Goal: Information Seeking & Learning: Learn about a topic

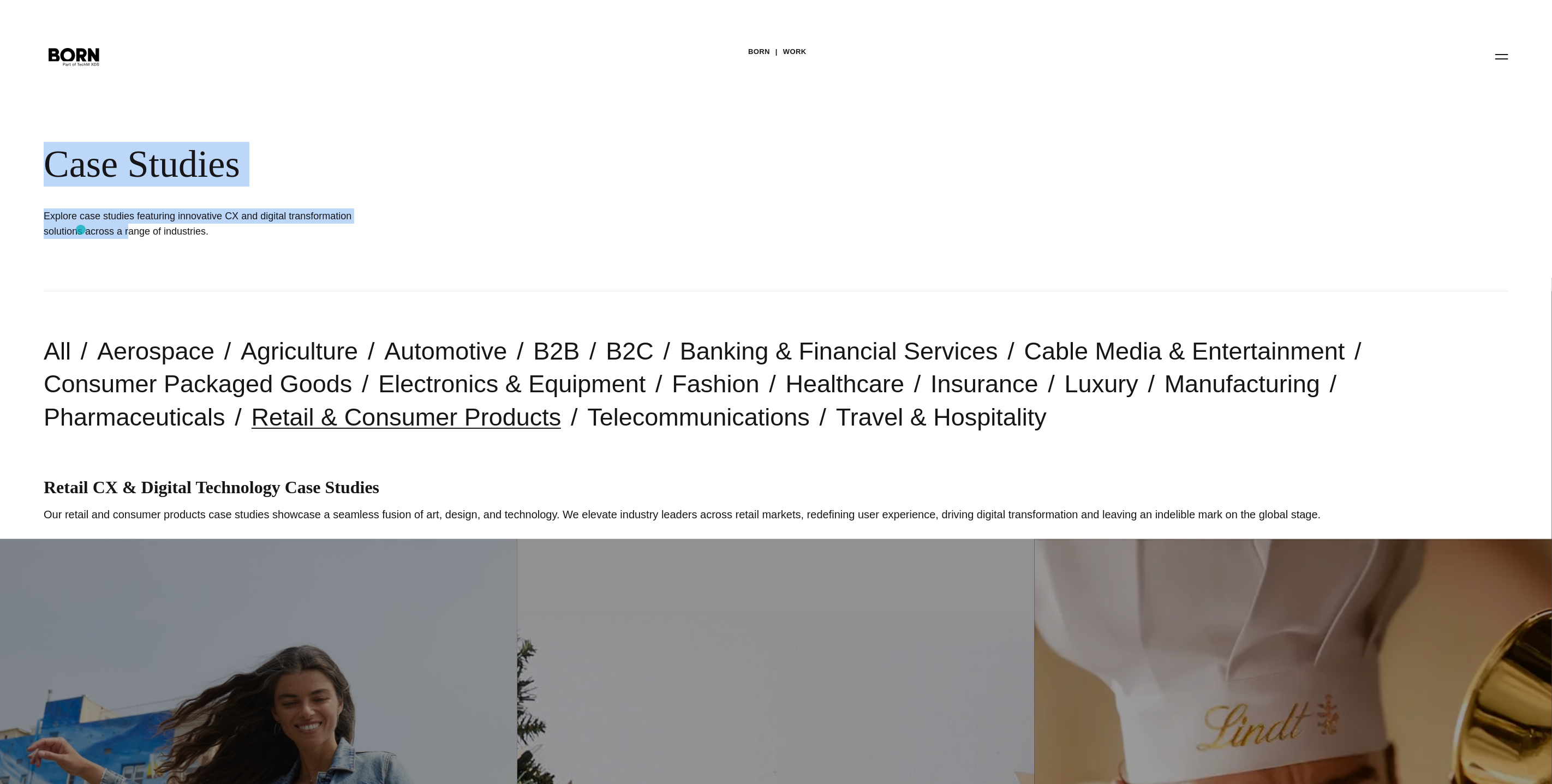
drag, startPoint x: 48, startPoint y: 164, endPoint x: 81, endPoint y: 229, distance: 72.9
click at [81, 229] on div "BORN Work Case Studies Explore case studies featuring innovative CX and digital…" at bounding box center [776, 146] width 1552 height 291
copy div "Case Studies Explore case studies featuring innovative CX and digital transform…"
click at [228, 385] on link "Consumer Packaged Goods" at bounding box center [198, 384] width 308 height 28
click at [453, 386] on link "Electronics & Equipment" at bounding box center [512, 384] width 268 height 28
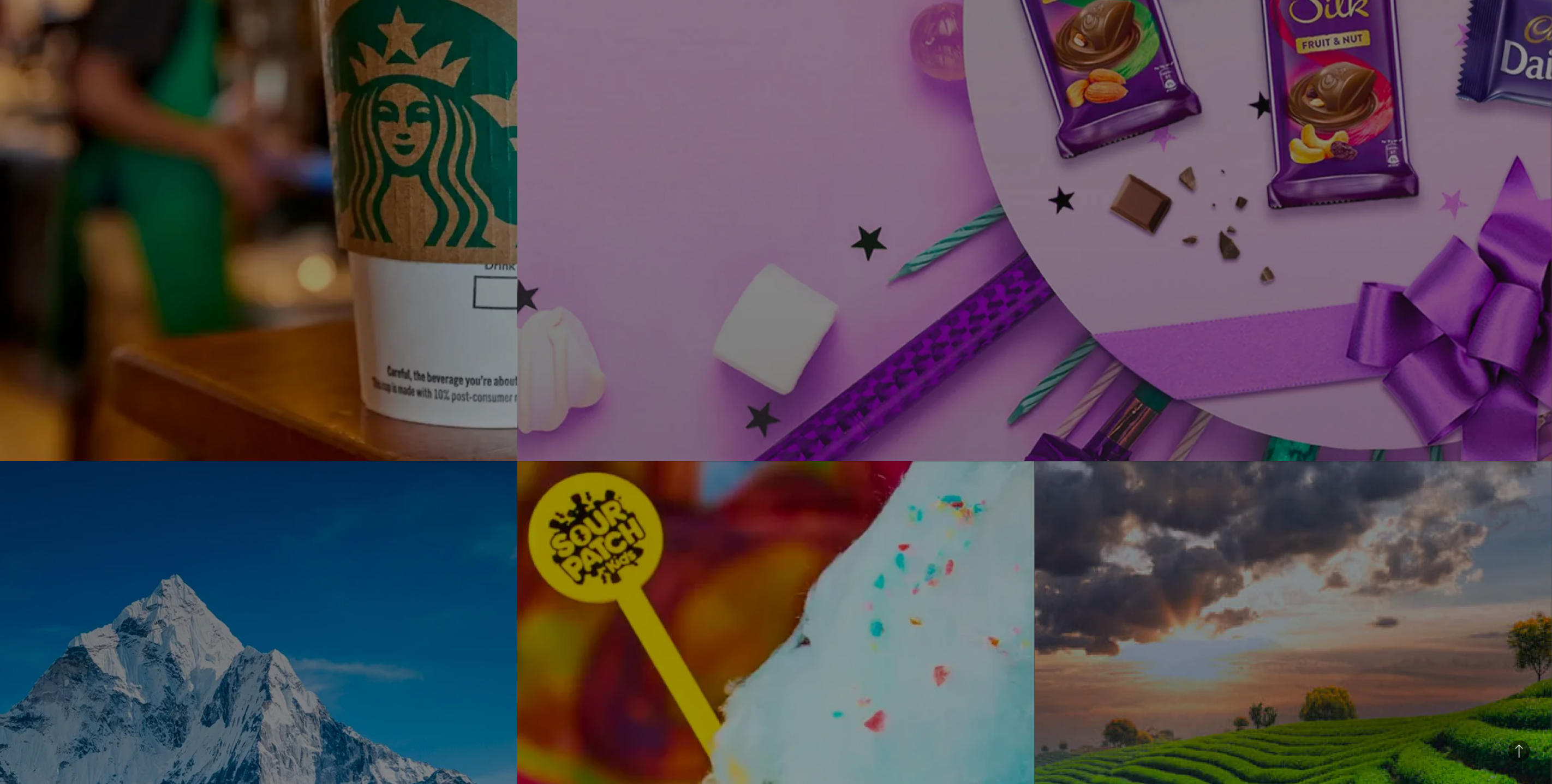
scroll to position [2353, 0]
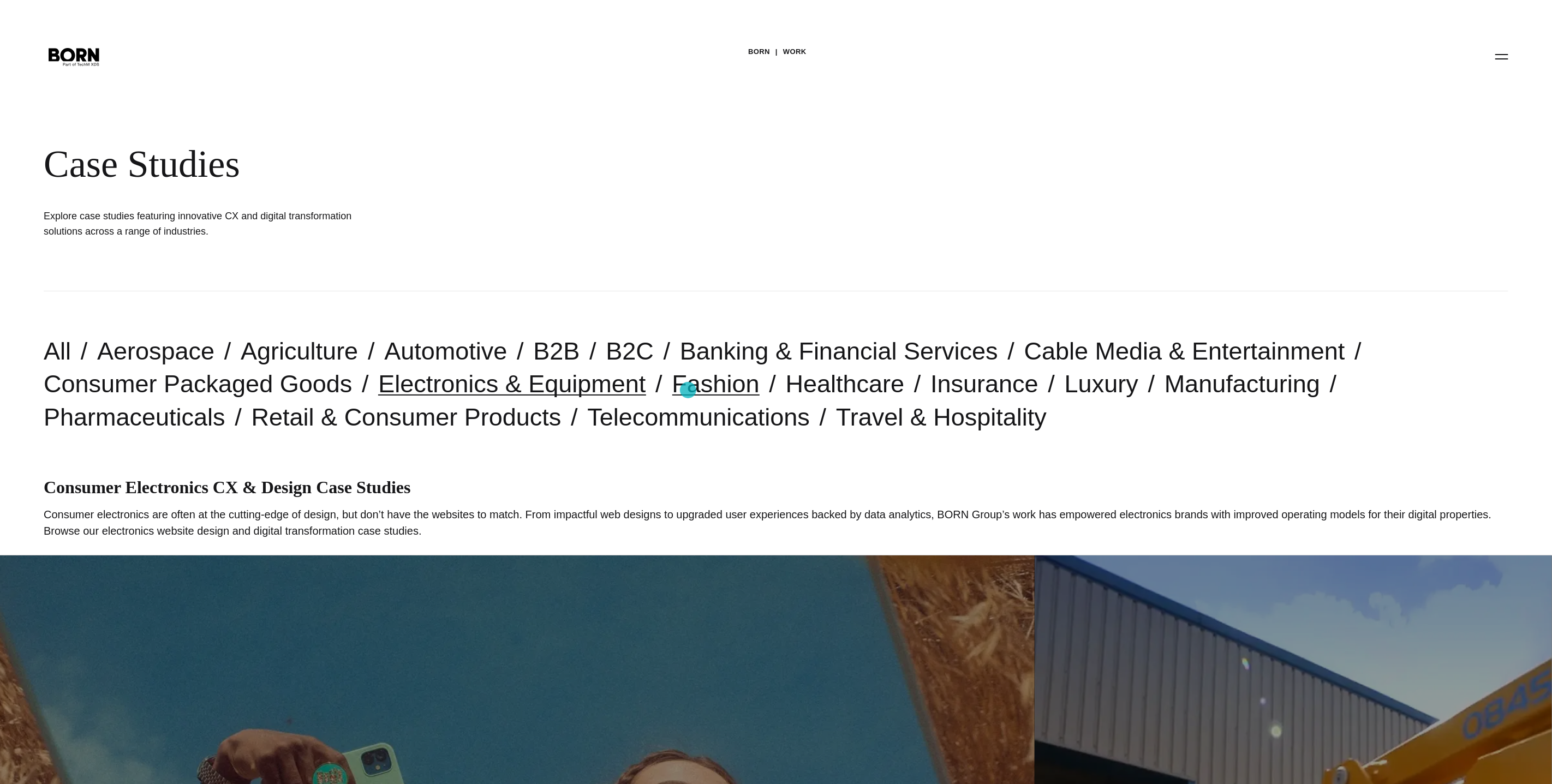
click at [688, 390] on link "Fashion" at bounding box center [716, 384] width 87 height 28
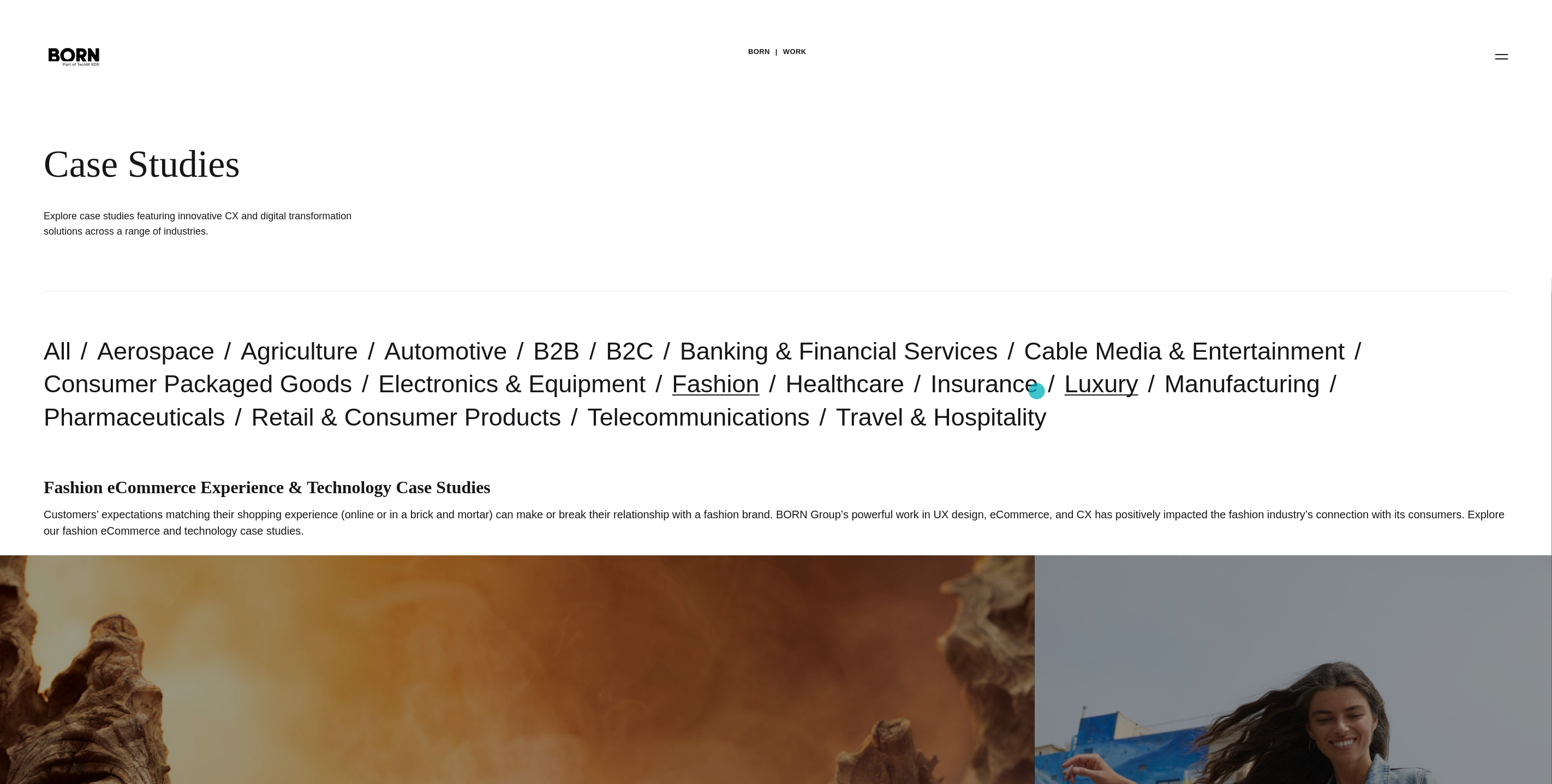
click at [1065, 391] on link "Luxury" at bounding box center [1101, 384] width 74 height 28
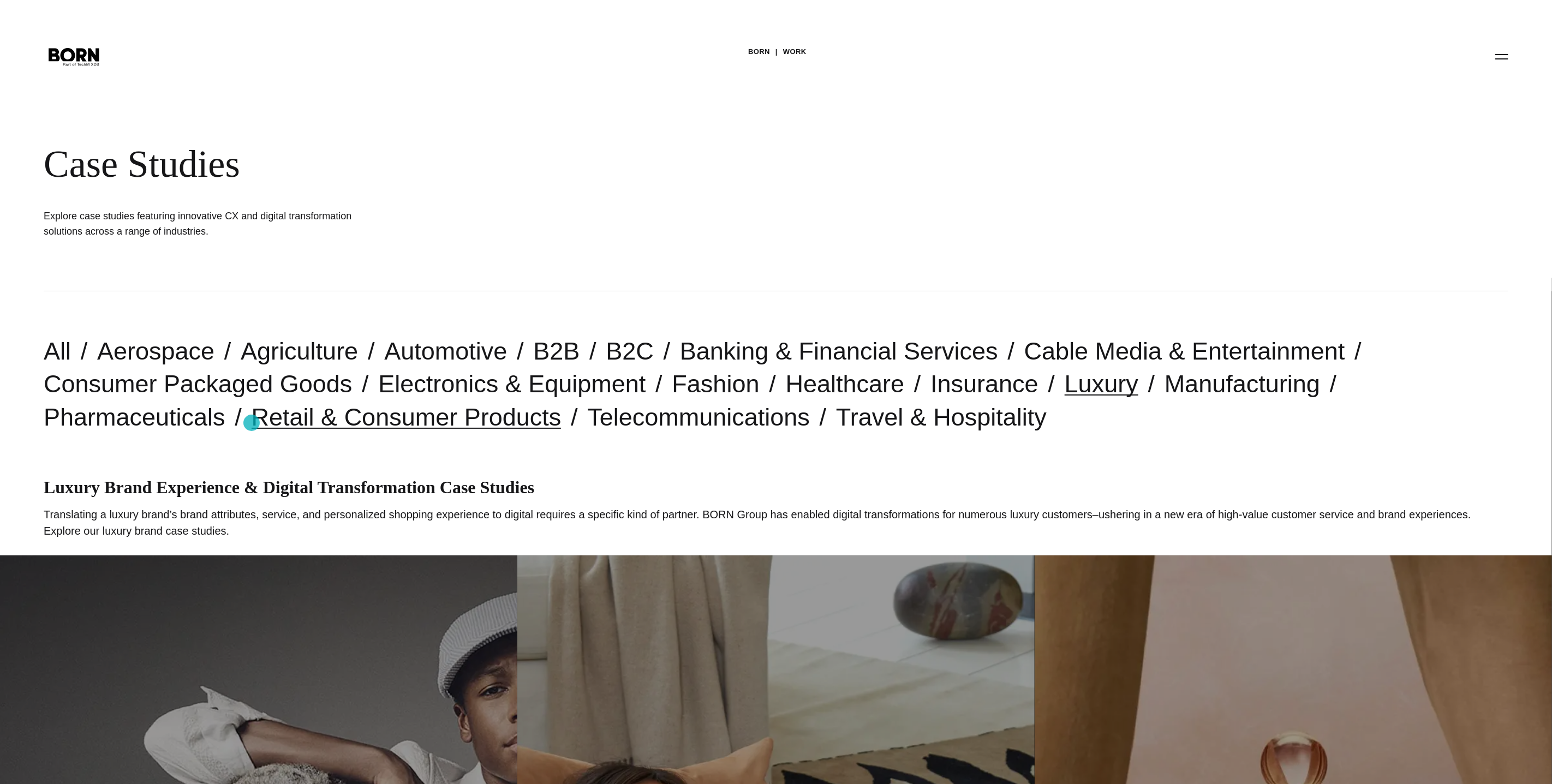
click at [252, 423] on link "Retail & Consumer Products" at bounding box center [407, 417] width 310 height 28
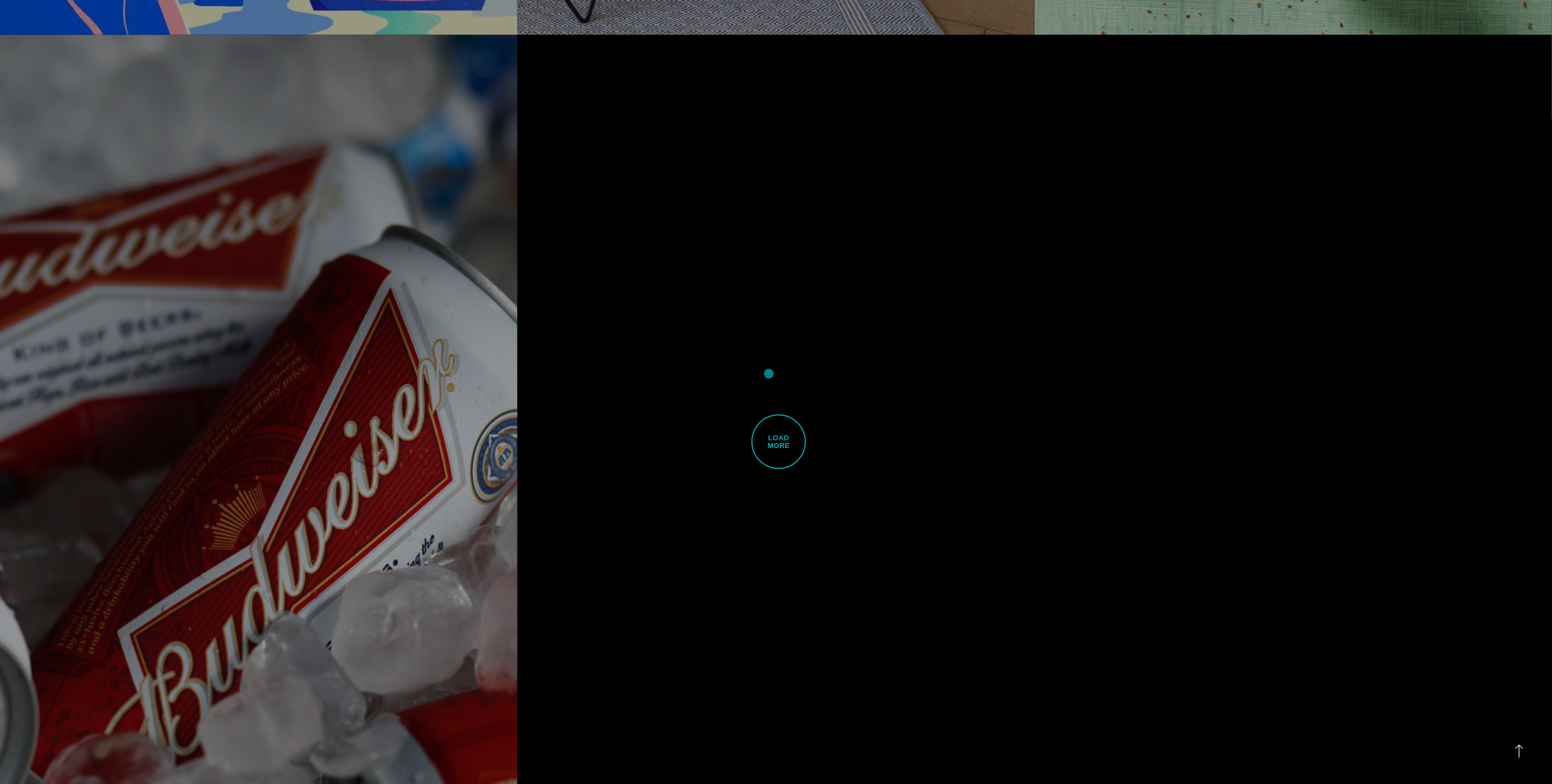
scroll to position [4594, 0]
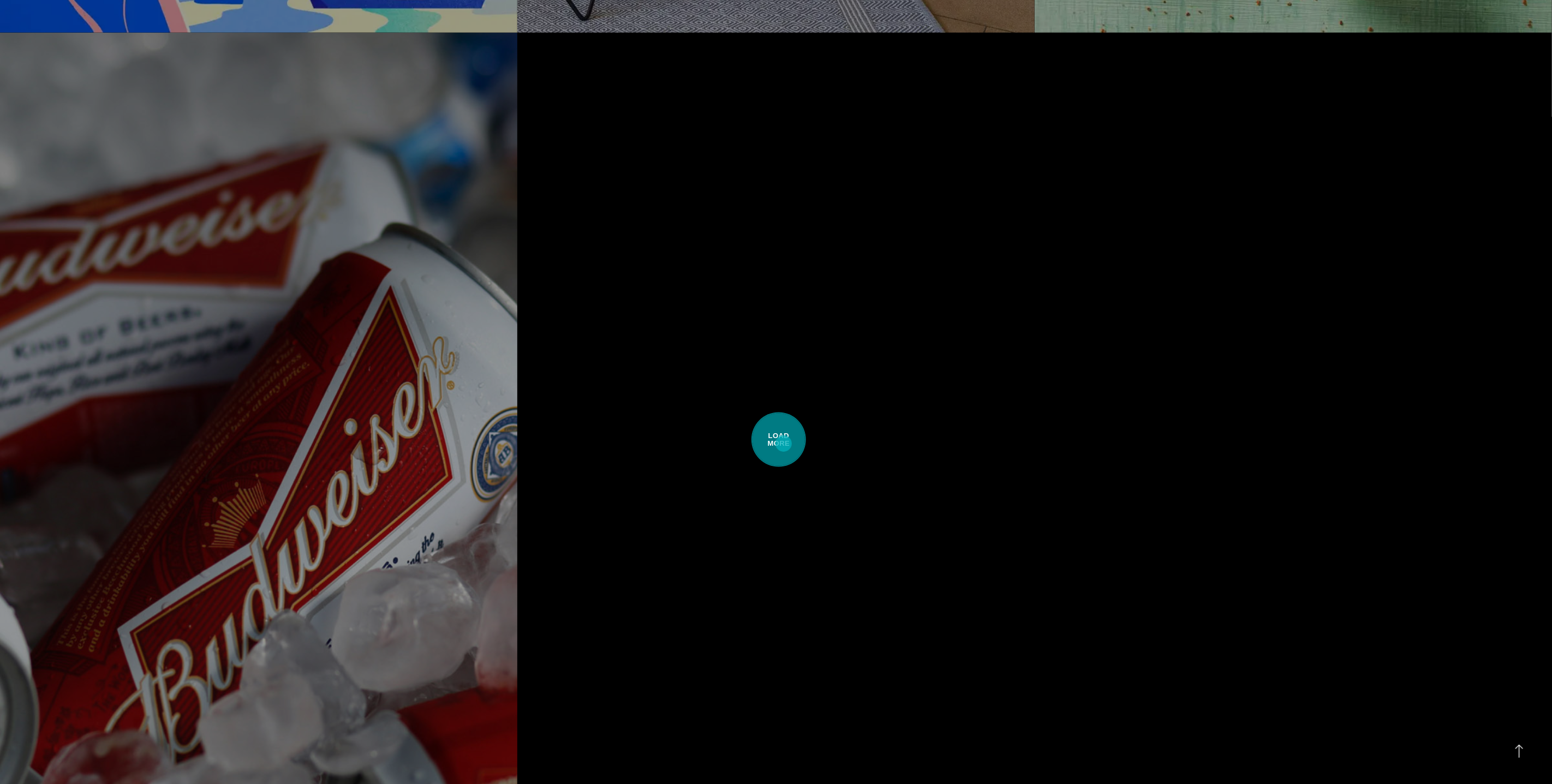
click at [784, 443] on span "Load More" at bounding box center [778, 440] width 55 height 55
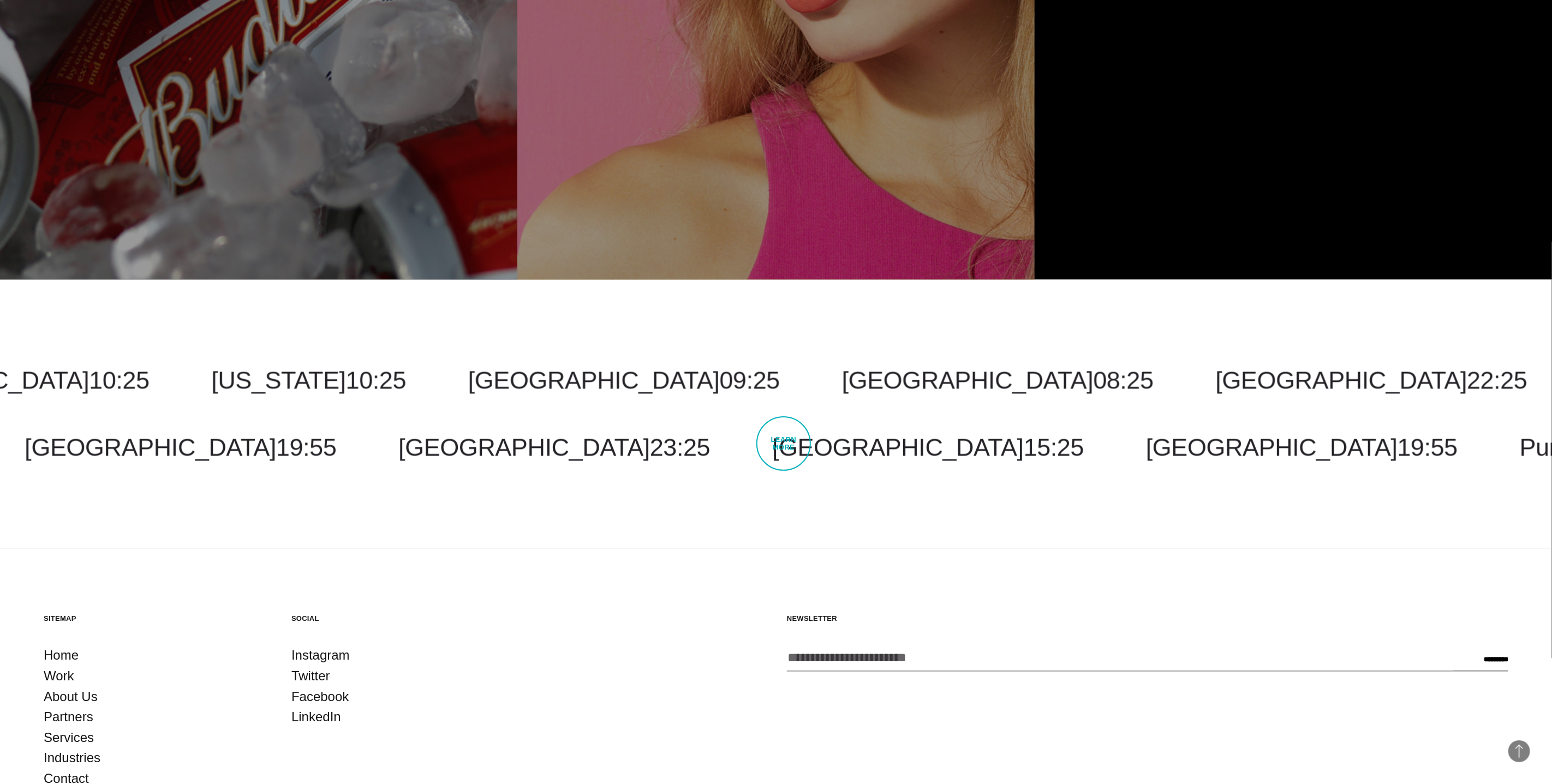
scroll to position [5163, 0]
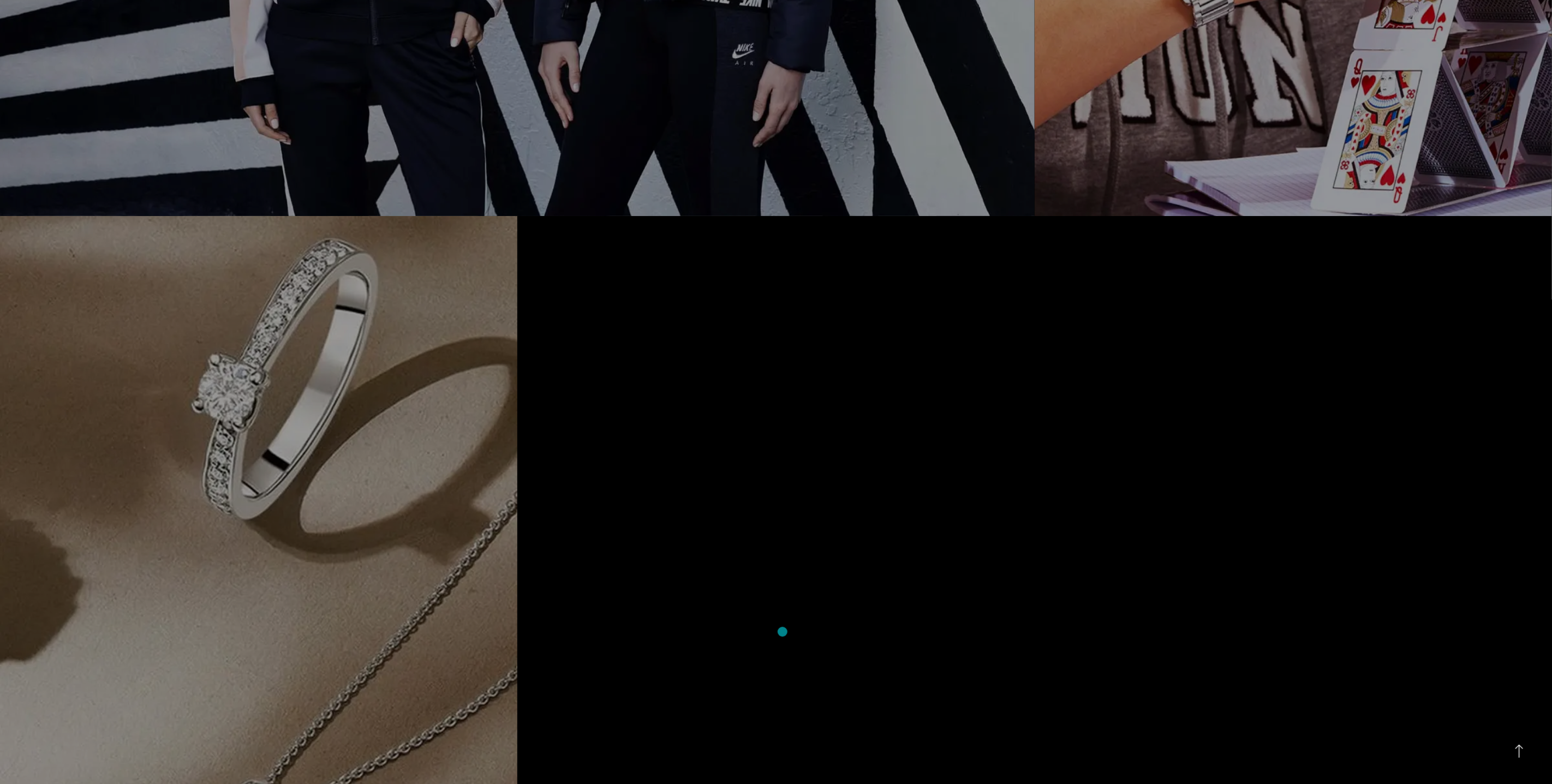
scroll to position [3582, 0]
